Goal: Check status

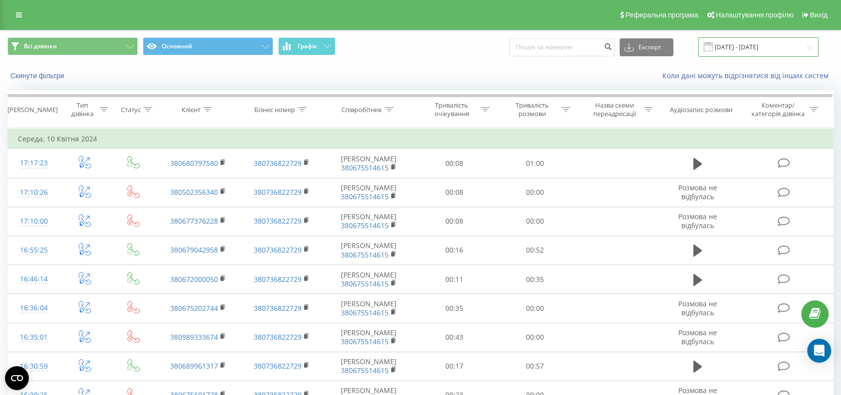
click at [755, 44] on input "[DATE] - [DATE]" at bounding box center [759, 46] width 120 height 19
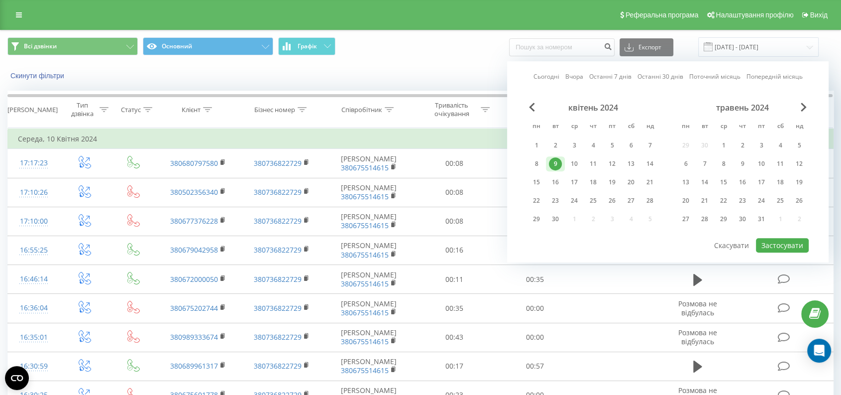
click at [550, 76] on link "Сьогодні" at bounding box center [547, 76] width 26 height 9
click at [770, 241] on button "Застосувати" at bounding box center [782, 245] width 53 height 14
type input "[DATE] - [DATE]"
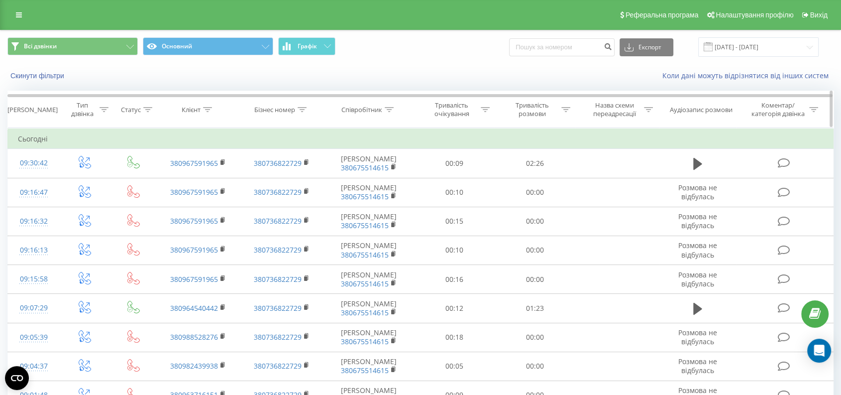
click at [522, 107] on div "Тривалість розмови" at bounding box center [532, 109] width 53 height 17
click at [538, 181] on input "text" at bounding box center [535, 180] width 88 height 17
type input "0059"
click at [541, 157] on div at bounding box center [529, 157] width 71 height 9
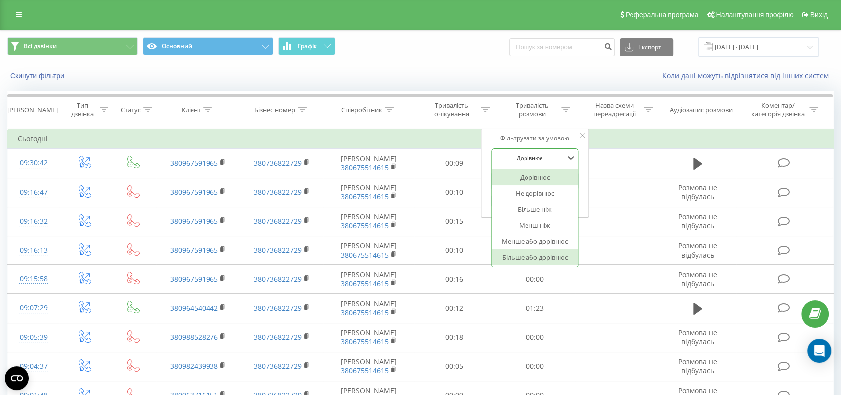
click at [548, 250] on div "Більше або дорівнює" at bounding box center [535, 257] width 87 height 16
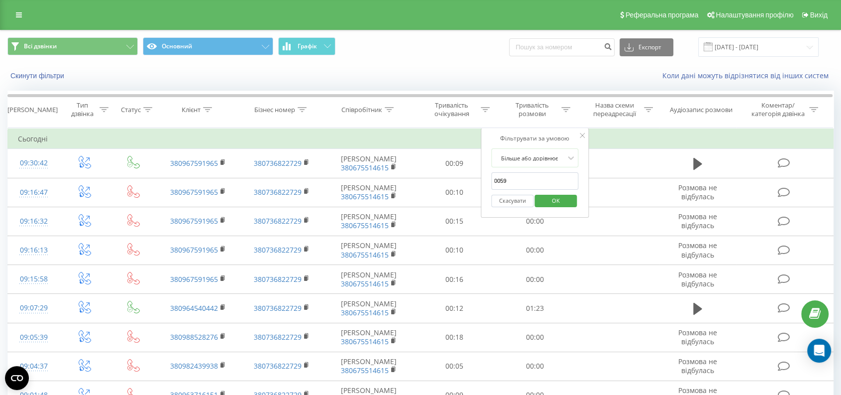
click at [557, 197] on span "OK" at bounding box center [556, 200] width 28 height 15
